Goal: Information Seeking & Learning: Learn about a topic

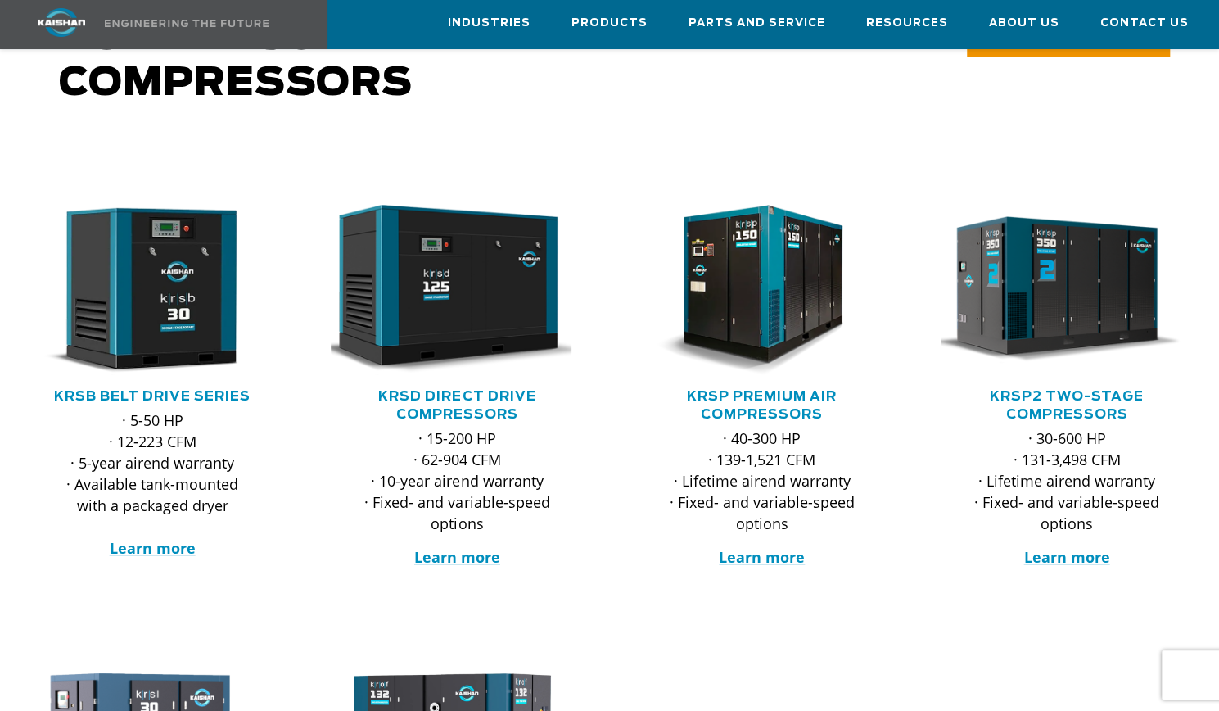
scroll to position [193, 0]
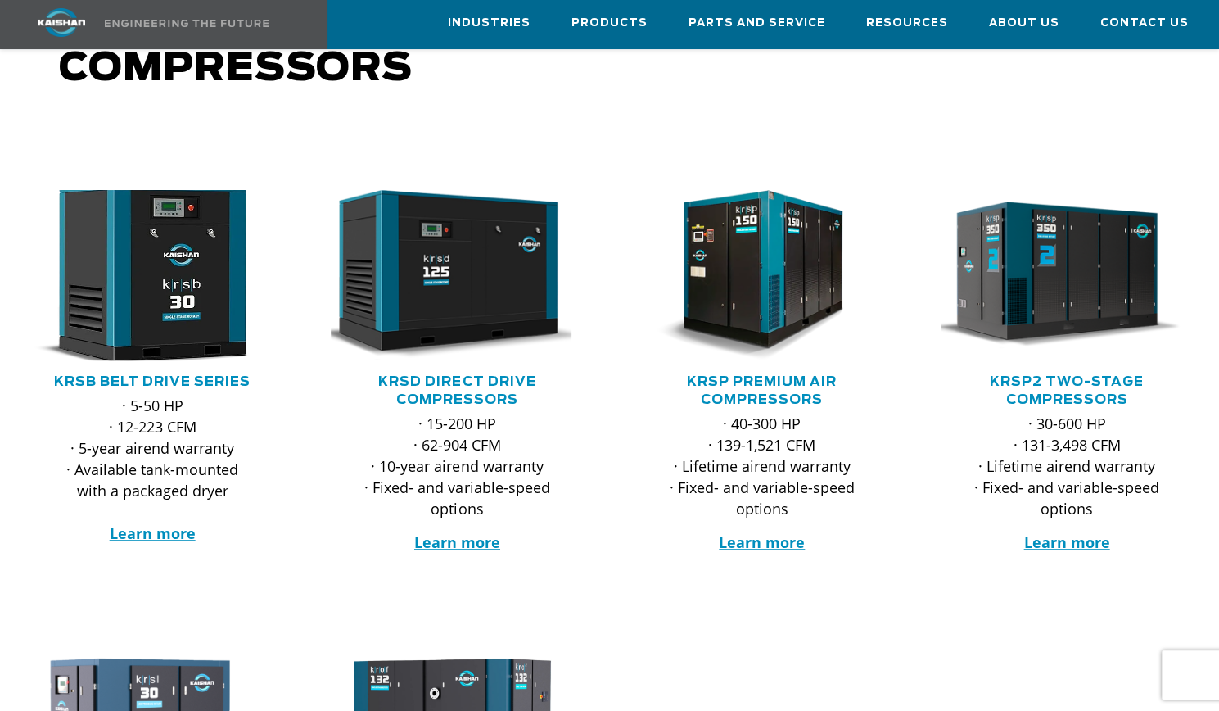
click at [165, 244] on img at bounding box center [141, 275] width 278 height 187
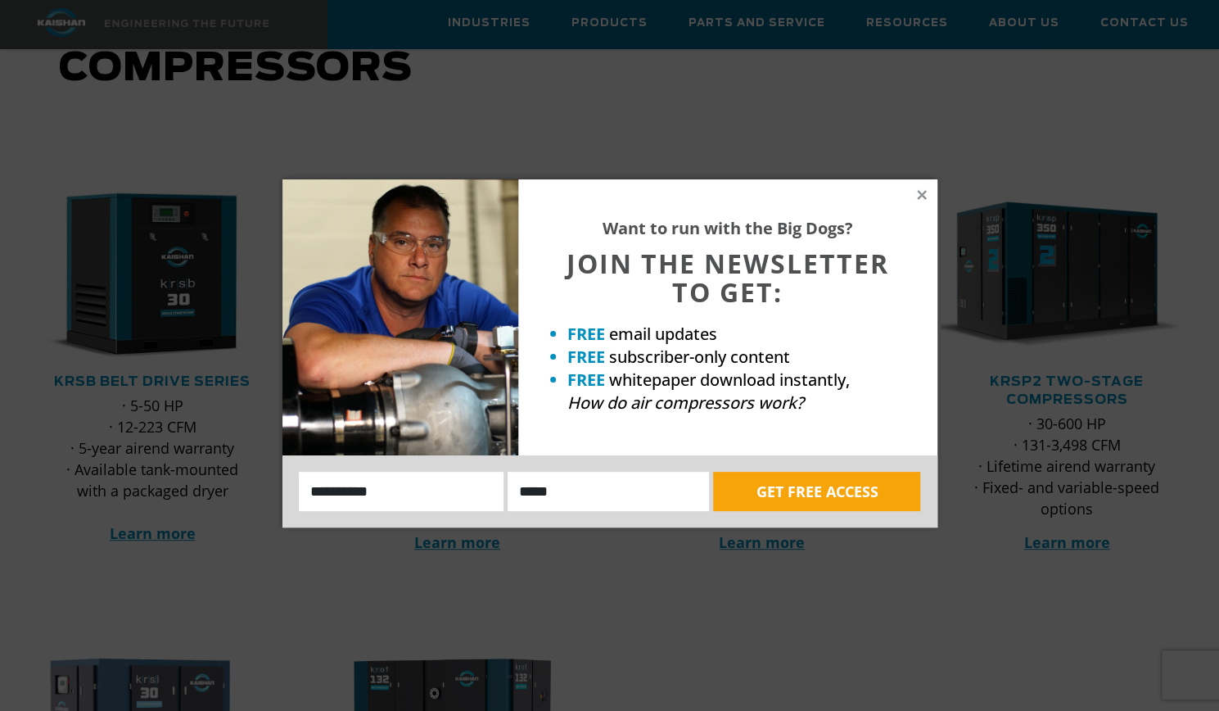
click at [935, 197] on div "Want to run with the Big Dogs? JOIN THE NEWSLETTER TO GET: FREE email updates F…" at bounding box center [727, 317] width 419 height 276
click at [919, 196] on icon at bounding box center [921, 194] width 9 height 9
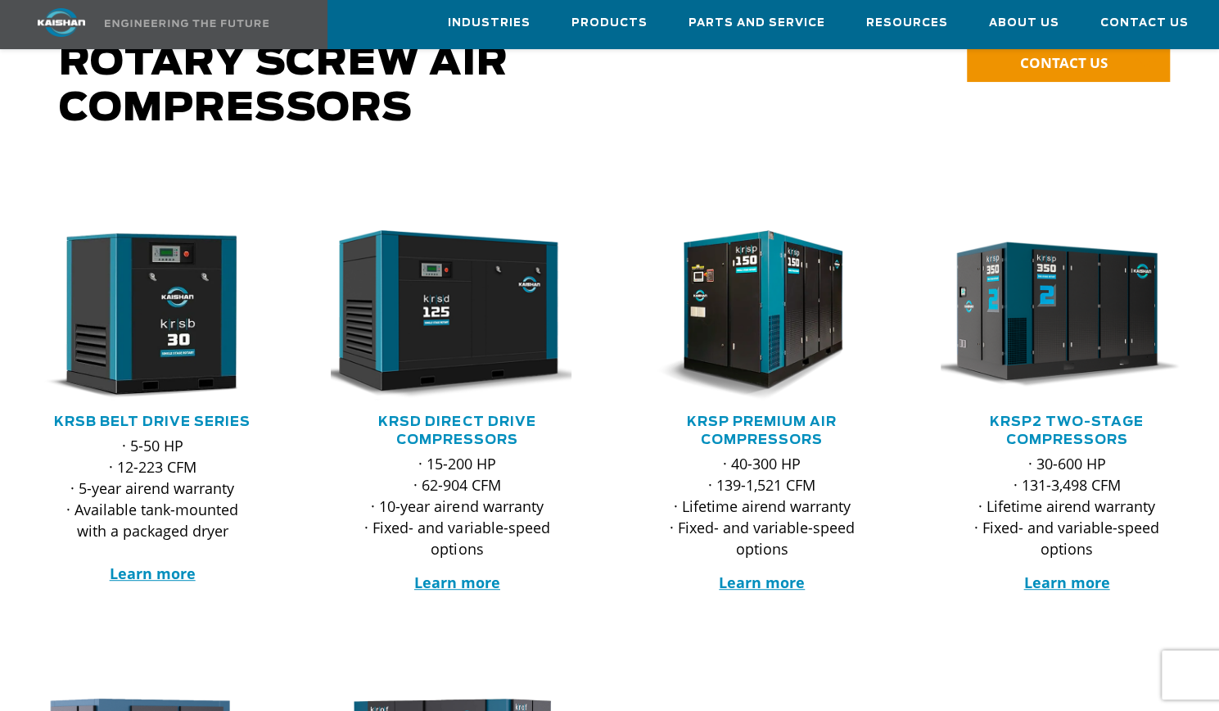
scroll to position [156, 0]
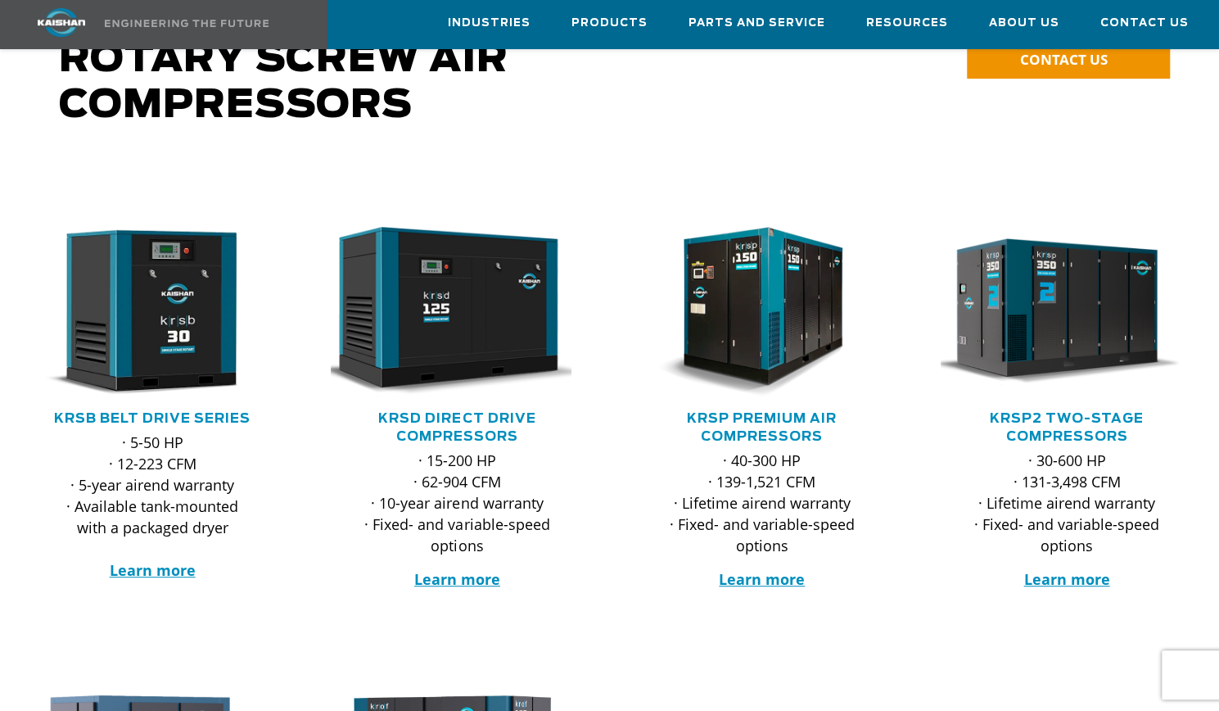
click at [165, 431] on p "· 5-50 HP · 12-223 CFM · 5-year airend warranty · Available tank-mounted with a…" at bounding box center [152, 505] width 187 height 149
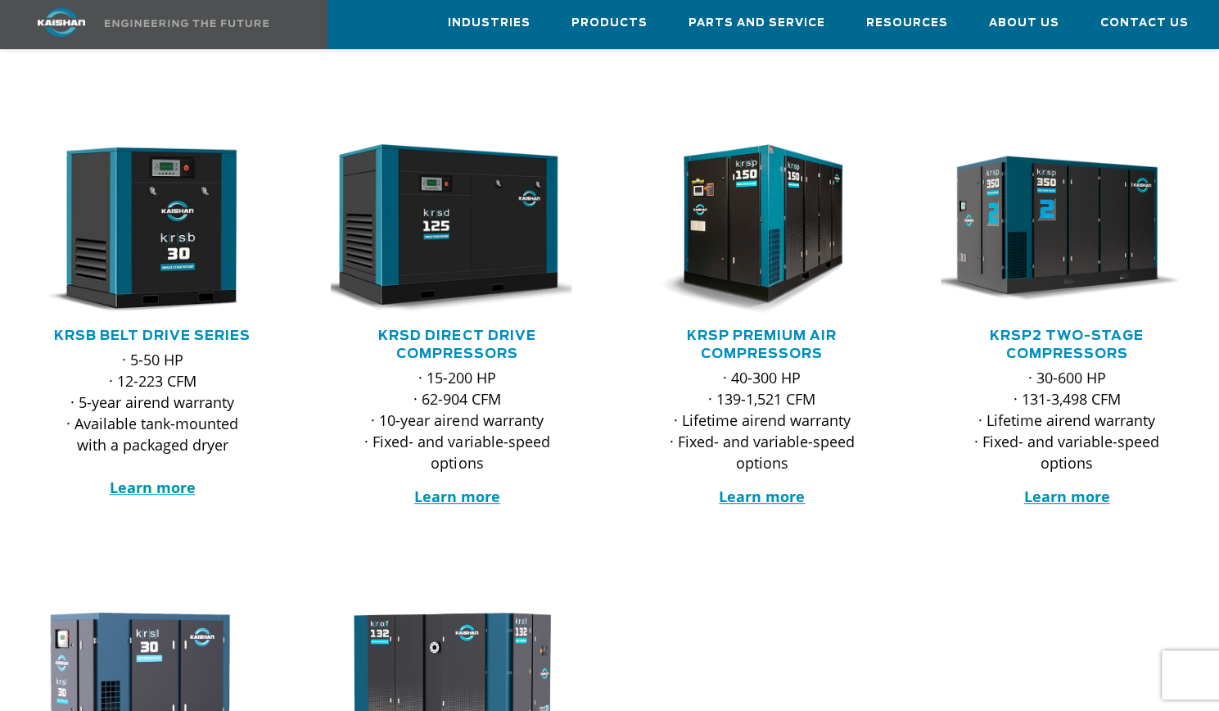
scroll to position [240, 0]
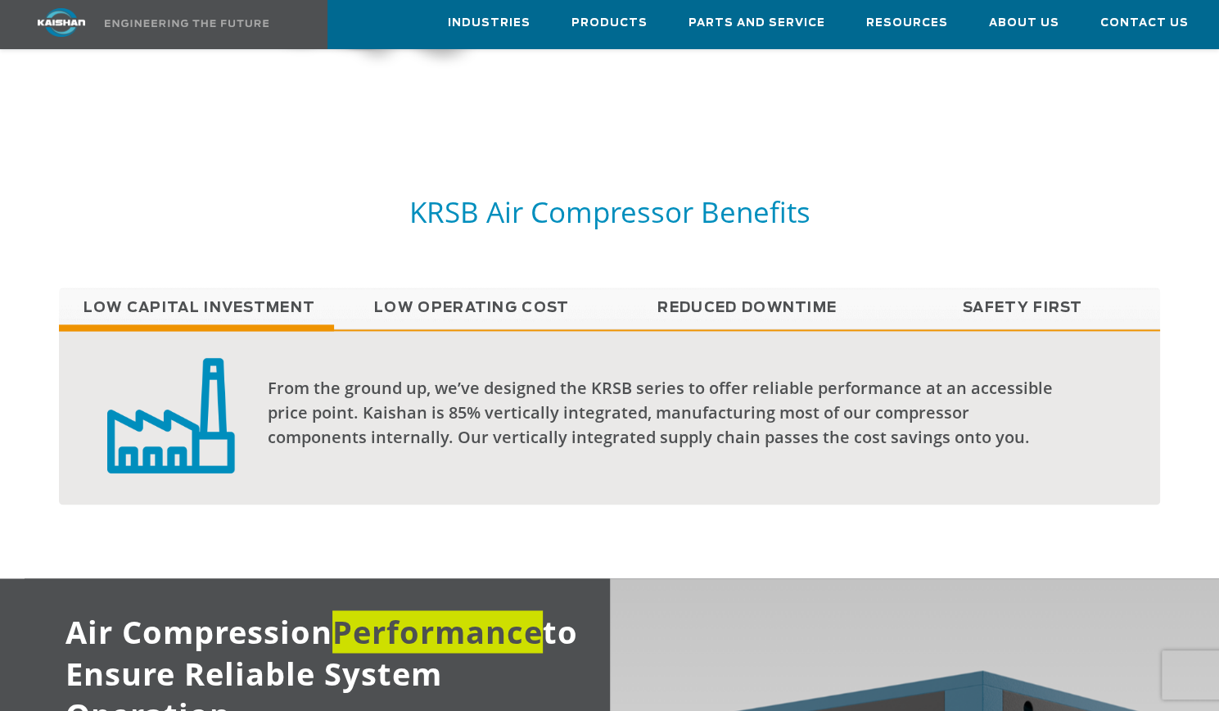
scroll to position [1211, 0]
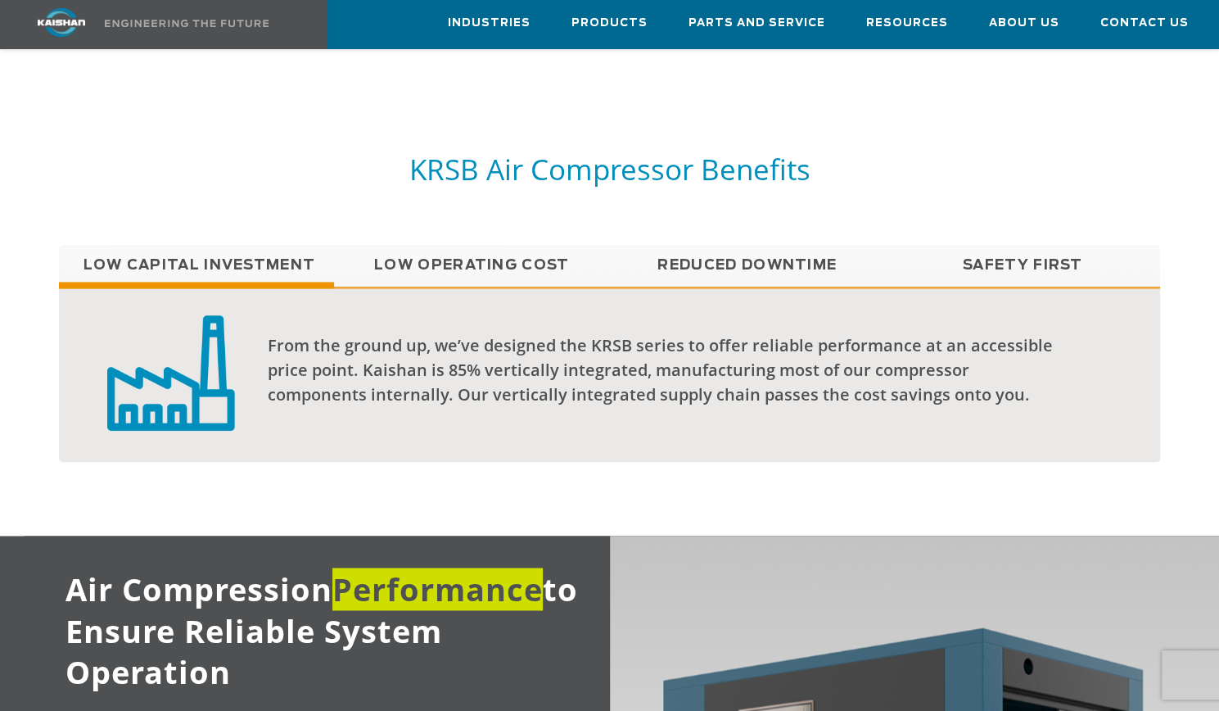
click at [494, 245] on link "Low Operating Cost" at bounding box center [471, 265] width 275 height 41
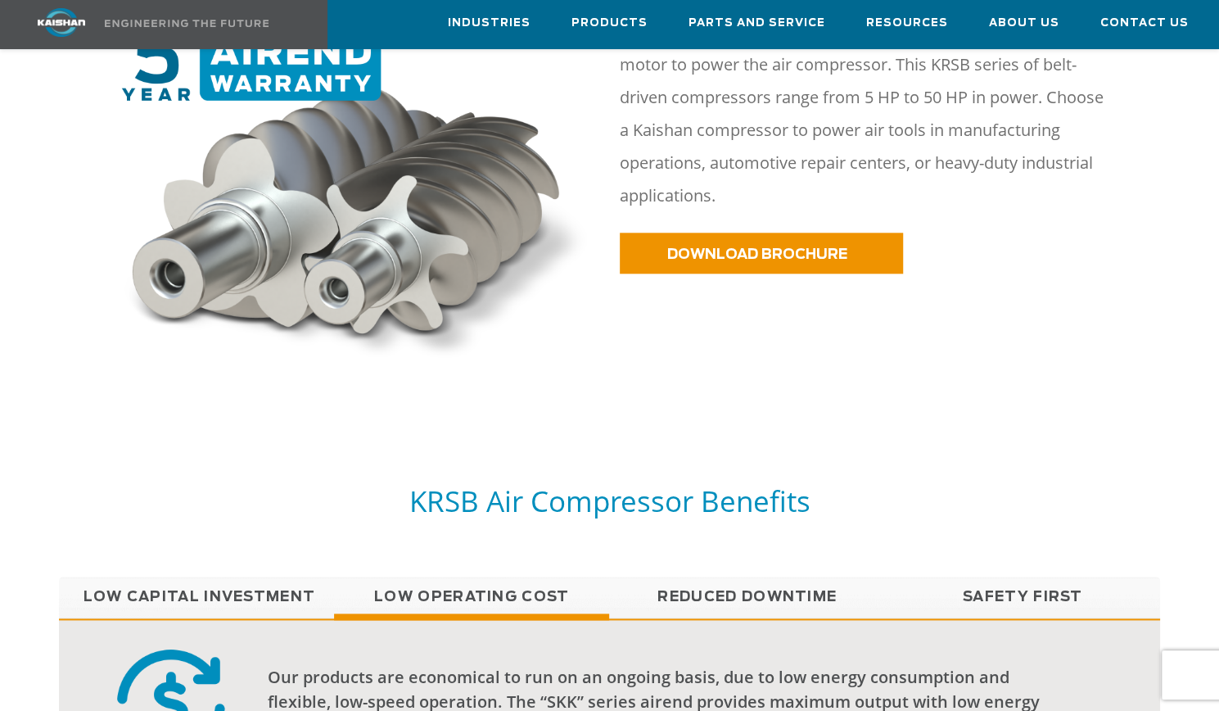
scroll to position [891, 0]
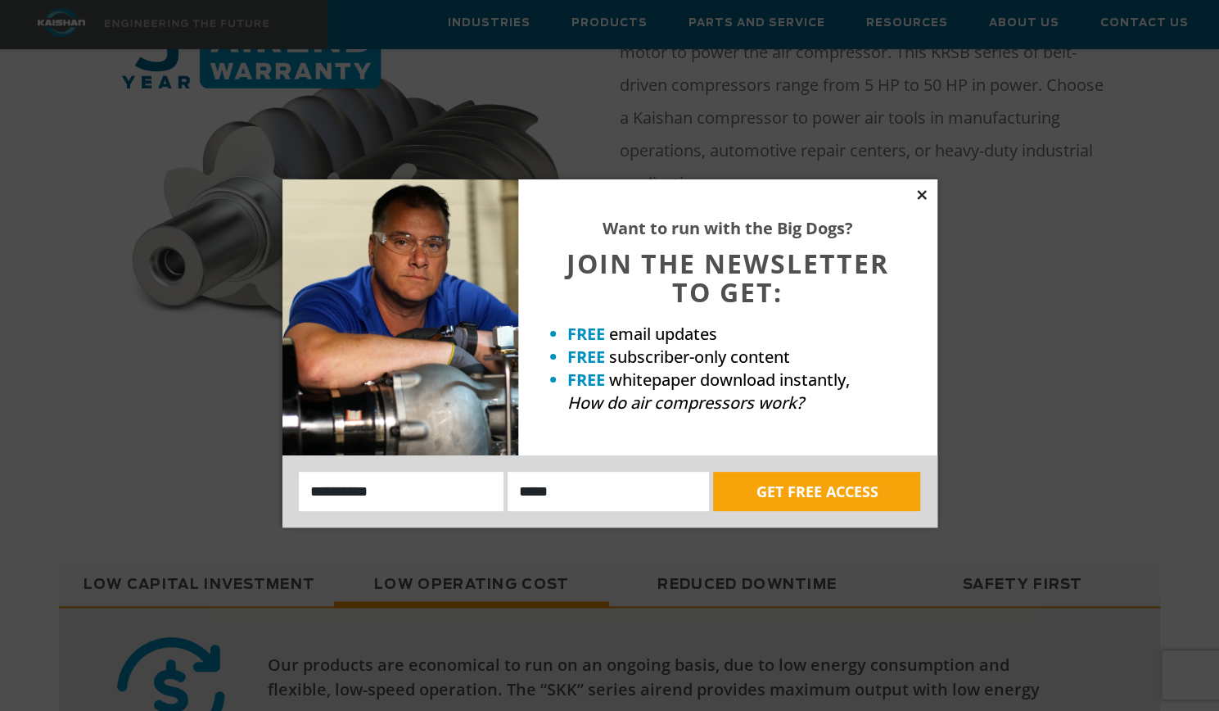
click at [918, 194] on icon at bounding box center [921, 194] width 15 height 15
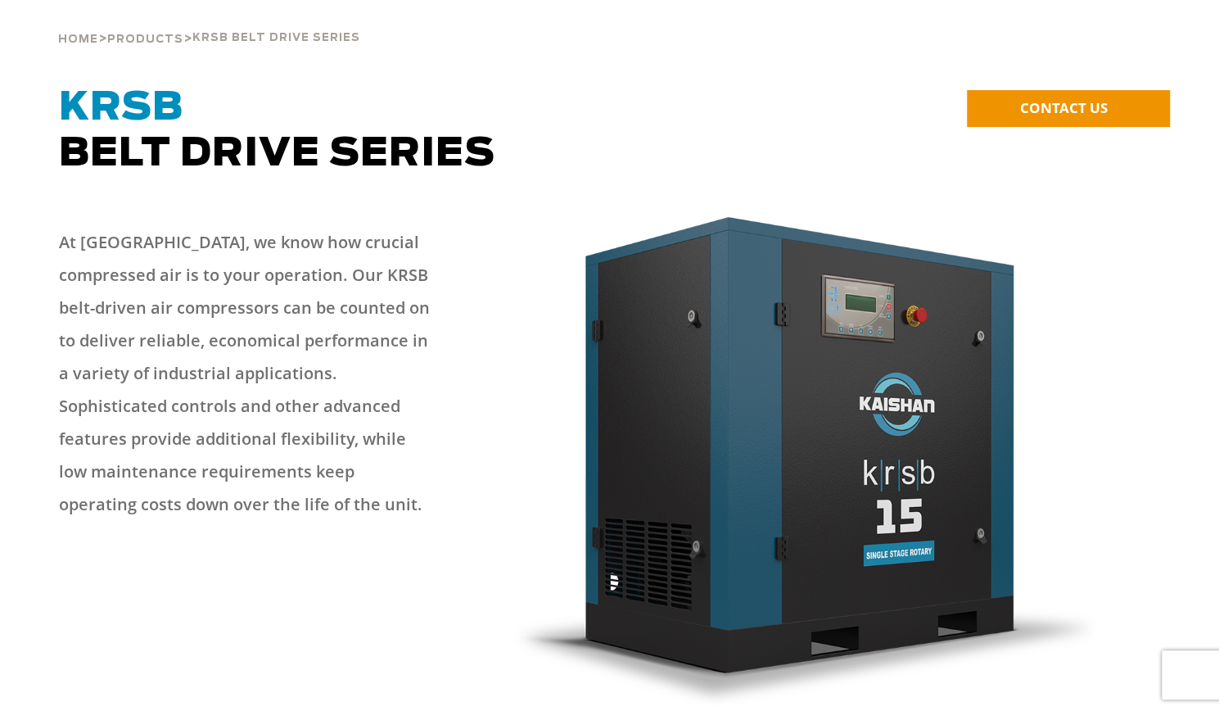
scroll to position [0, 0]
